Goal: Information Seeking & Learning: Learn about a topic

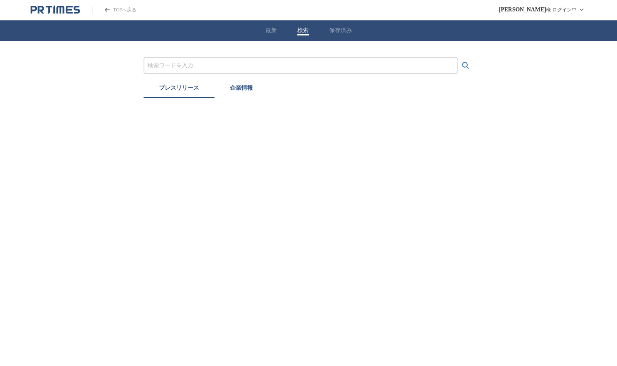
click at [302, 28] on button "検索" at bounding box center [302, 30] width 11 height 7
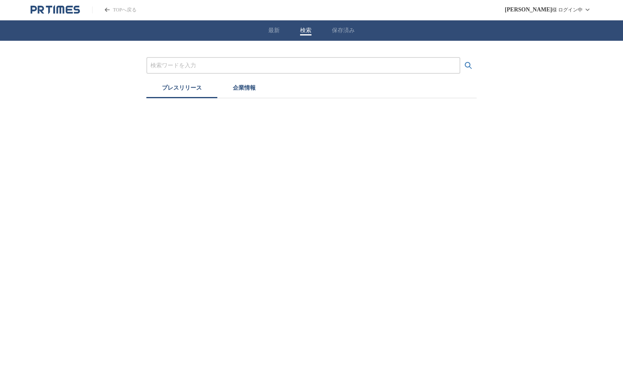
click at [251, 65] on input "プレスリリースおよび企業を検索する" at bounding box center [303, 65] width 306 height 9
type input "o"
type input "[GEOGRAPHIC_DATA]"
click at [460, 57] on button "検索する" at bounding box center [468, 65] width 16 height 16
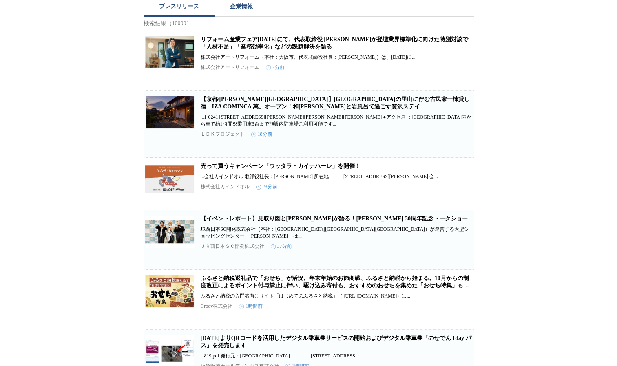
scroll to position [204, 0]
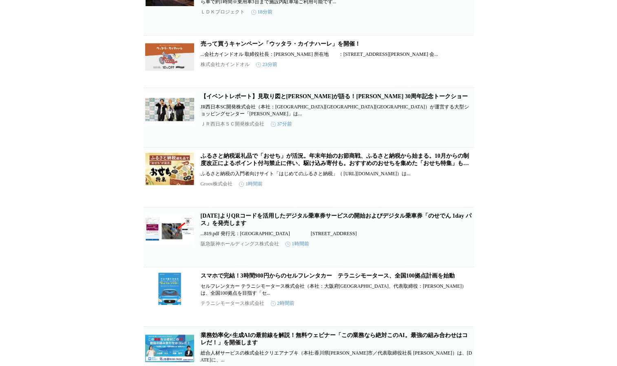
click at [322, 99] on link "【イベントレポート】見取り図と[PERSON_NAME]が語る！[PERSON_NAME] 30周年記念トークショー" at bounding box center [334, 96] width 267 height 6
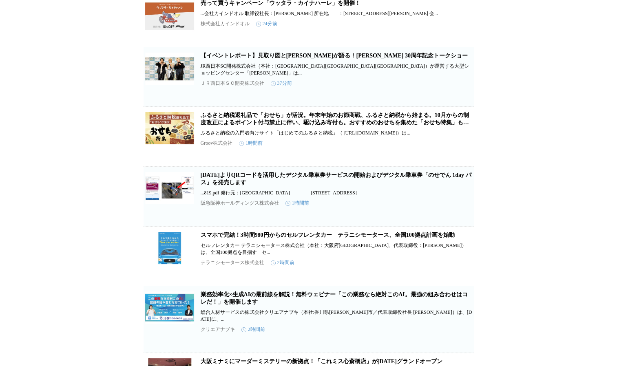
click at [241, 185] on link "[DATE]よりQRコードを活用したデジタル乗車券サービスの開始およびデジタル乗車券「のせでん 1day パス」を発売します" at bounding box center [336, 178] width 271 height 13
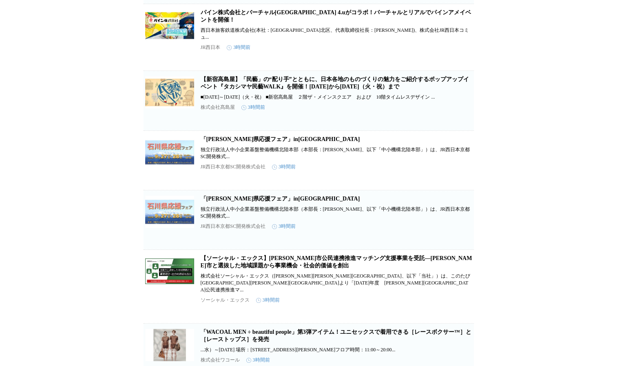
scroll to position [1237, 0]
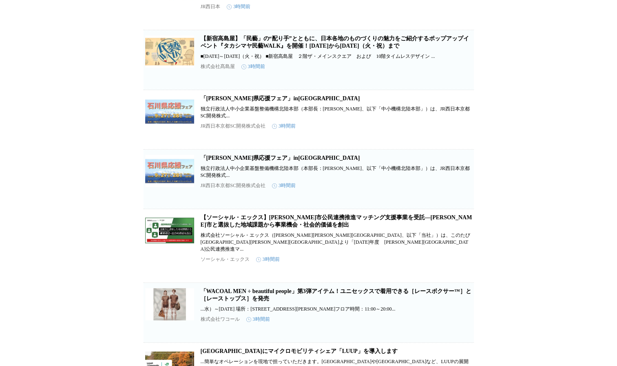
click at [277, 161] on link "「[PERSON_NAME]県応援フェア」in[GEOGRAPHIC_DATA]" at bounding box center [280, 158] width 159 height 6
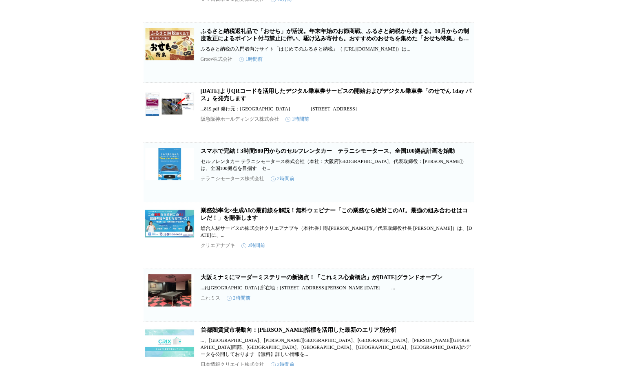
scroll to position [422, 0]
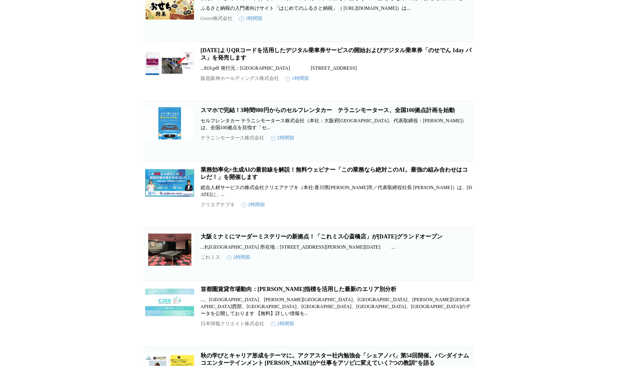
click at [235, 61] on link "[DATE]よりQRコードを活用したデジタル乗車券サービスの開始およびデジタル乗車券「のせでん 1day パス」を発売します" at bounding box center [336, 53] width 271 height 13
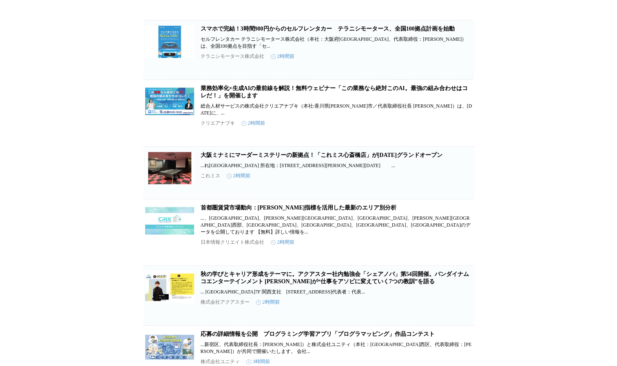
scroll to position [544, 0]
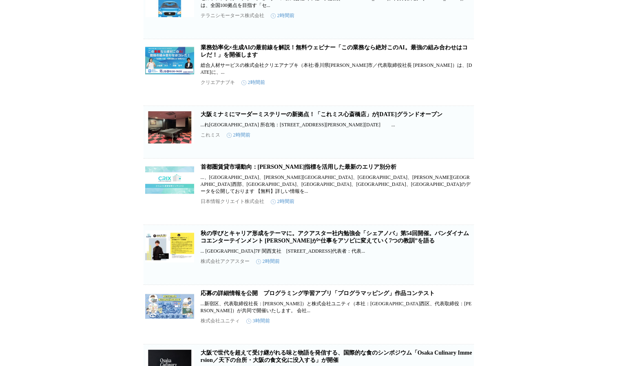
click at [285, 117] on link "大阪ミナミにマーダーミステリーの新拠点！「これミス心斎橋店」が[DATE]グランドオープン" at bounding box center [322, 114] width 242 height 6
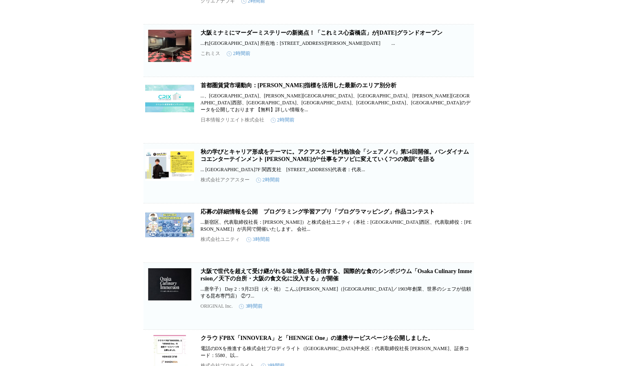
scroll to position [748, 0]
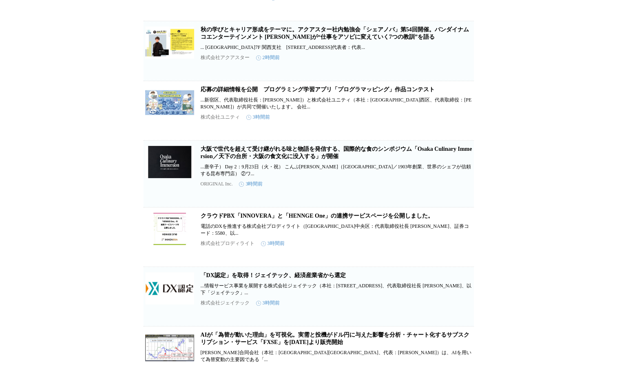
click at [289, 159] on link "大阪で世代を超えて受け継がれる味と物語を発信する、国際的な食のシンポジウム「Osaka Culinary Immersion／天下の台所・大阪の食文化に没入す…" at bounding box center [336, 152] width 271 height 13
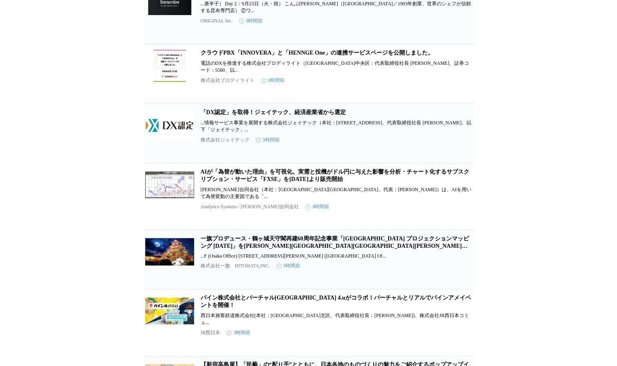
scroll to position [1033, 0]
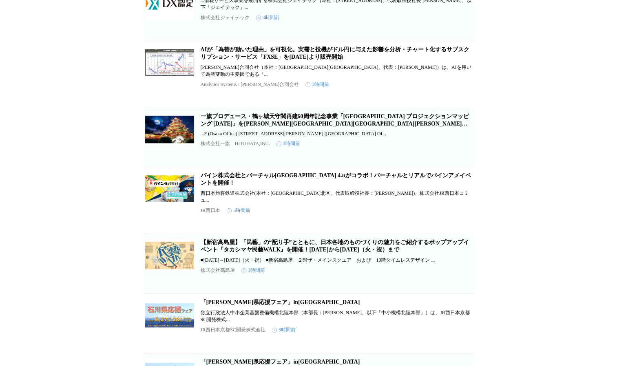
click at [343, 186] on link "パイン株式会社とバーチャル[GEOGRAPHIC_DATA] 4.uがコラボ！バーチャルとリアルでパインアメイベントを開催！" at bounding box center [336, 178] width 270 height 13
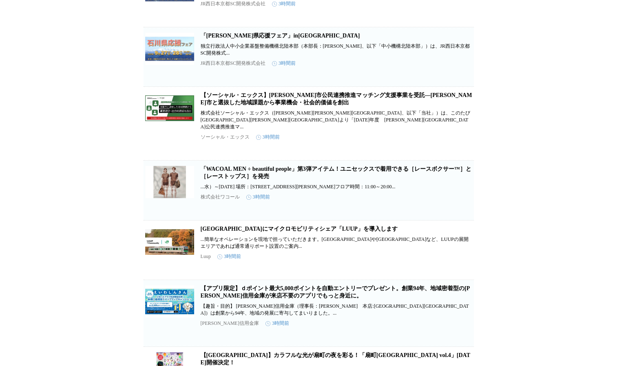
scroll to position [1441, 0]
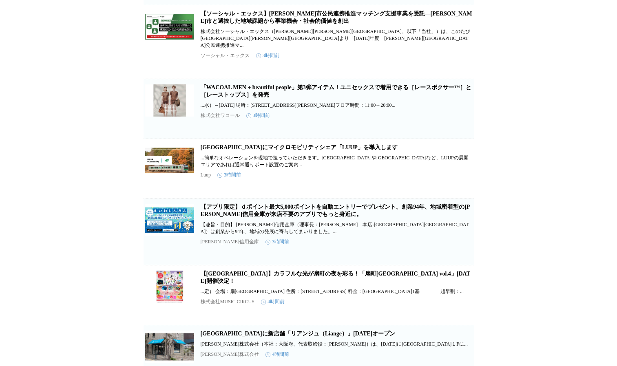
click at [245, 98] on link "「WACOAL MEN ÷ beautiful people」第3弾アイテム！ユニセックスで着用できる［レースボクサー™］と［レーストップス］を発売" at bounding box center [336, 90] width 271 height 13
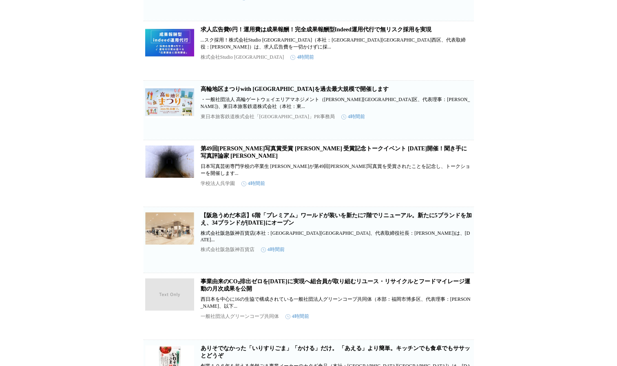
scroll to position [2858, 0]
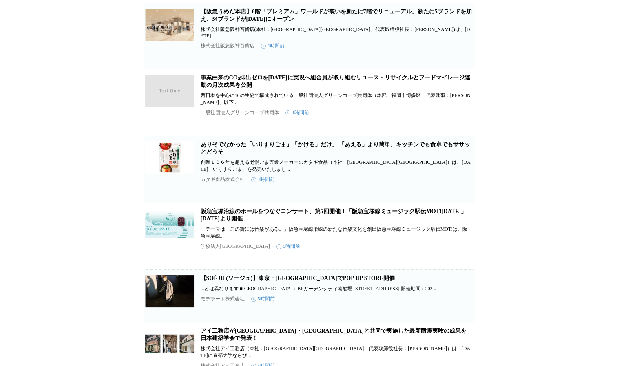
click at [287, 22] on link "【阪急うめだ本店】6階「プレミアム」ワールドが装いを新たに7階でリニューアル。新たに5ブランドを加え、34ブランドが[DATE]にオープン" at bounding box center [336, 15] width 271 height 13
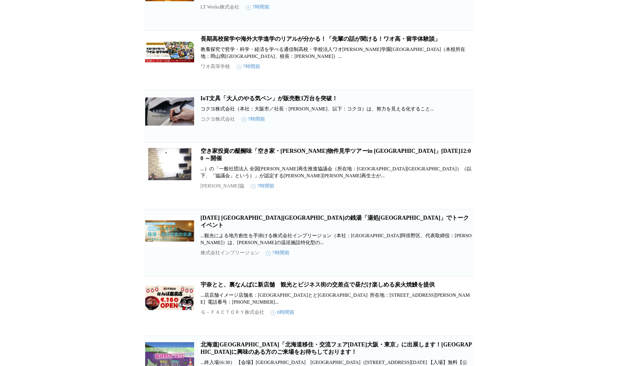
scroll to position [4458, 0]
